Goal: Find specific page/section: Find specific page/section

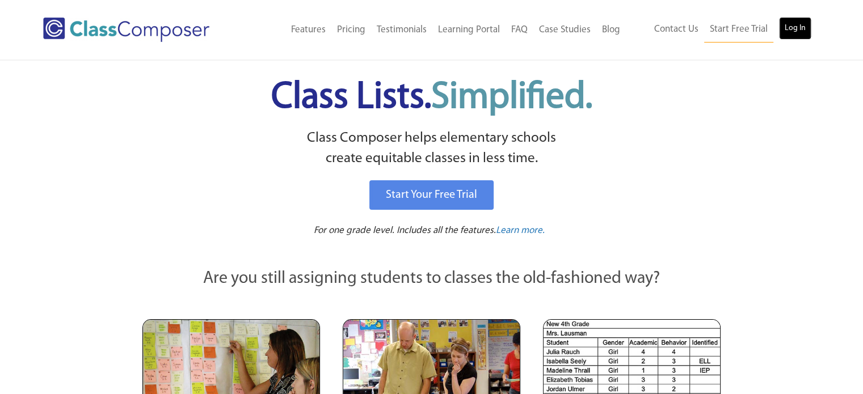
click at [797, 27] on link "Log In" at bounding box center [795, 28] width 32 height 23
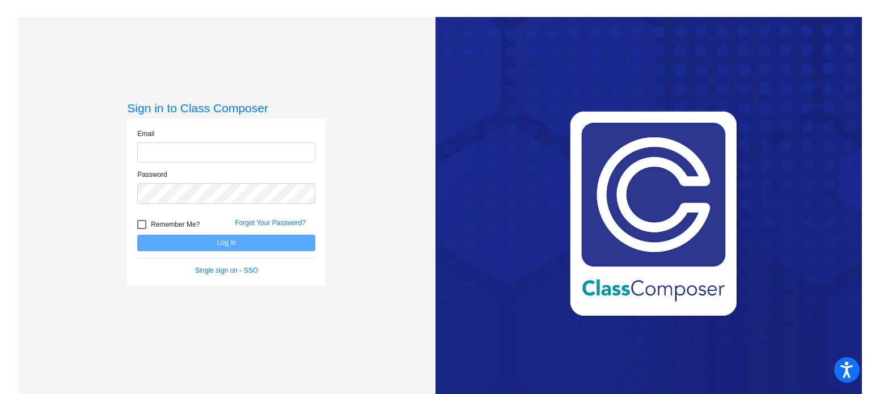
type input "[EMAIL_ADDRESS][DOMAIN_NAME]"
click at [225, 240] on button "Log In" at bounding box center [226, 243] width 178 height 16
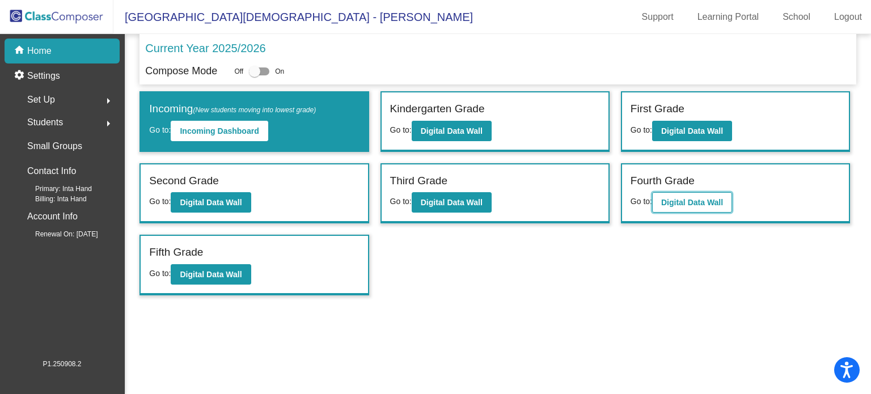
click at [706, 195] on button "Digital Data Wall" at bounding box center [692, 202] width 80 height 20
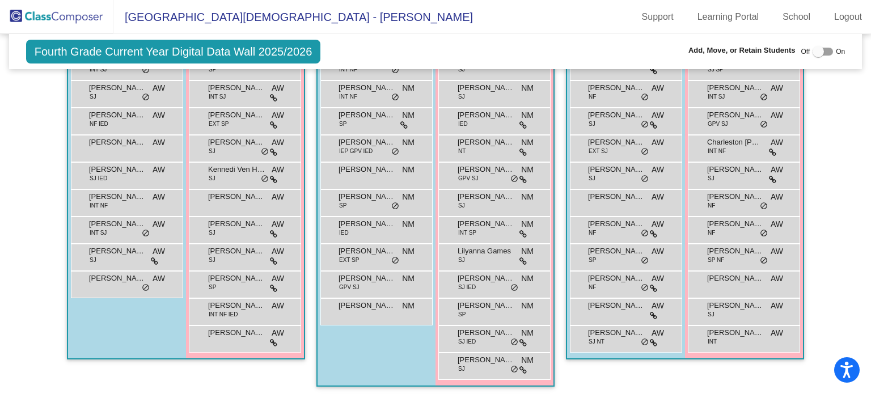
scroll to position [292, 0]
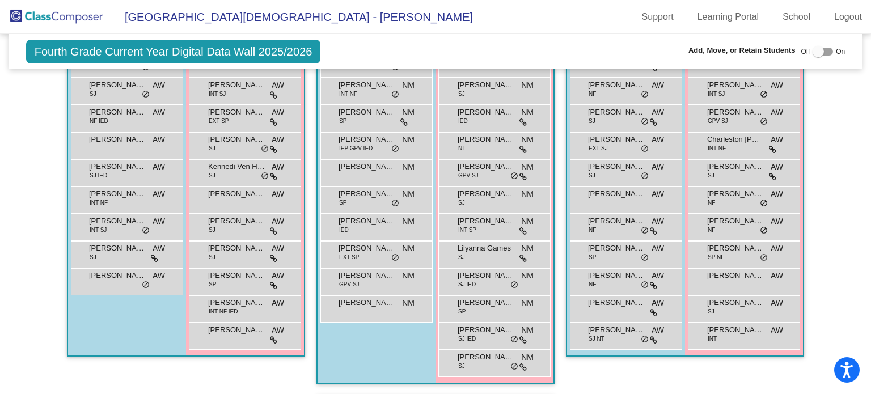
click at [530, 24] on mat-toolbar "[GEOGRAPHIC_DATA][DEMOGRAPHIC_DATA] - Serena Support Learning Portal School Log…" at bounding box center [435, 17] width 871 height 34
